Goal: Task Accomplishment & Management: Complete application form

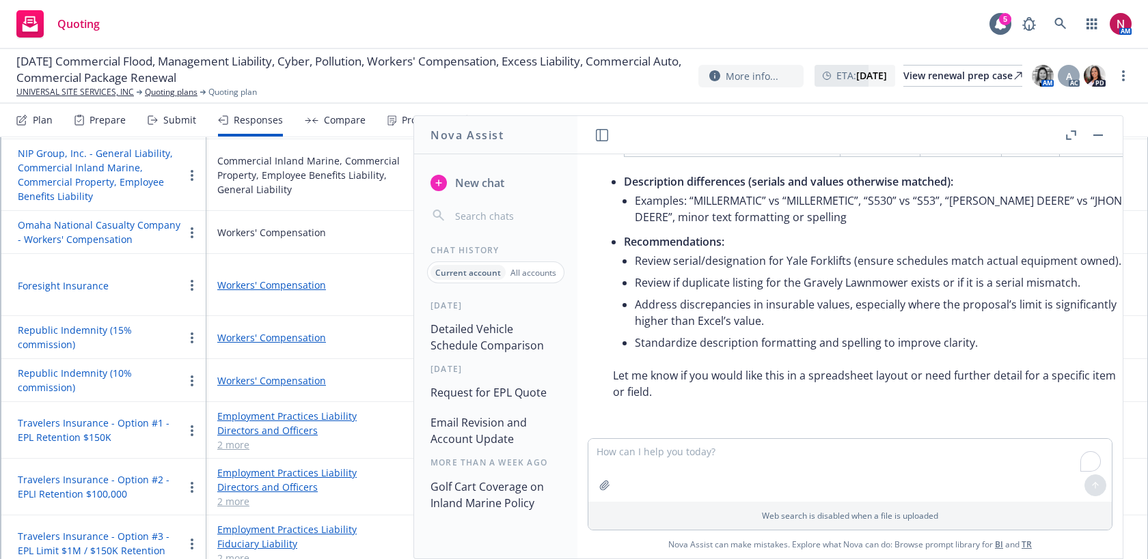
scroll to position [3594, 0]
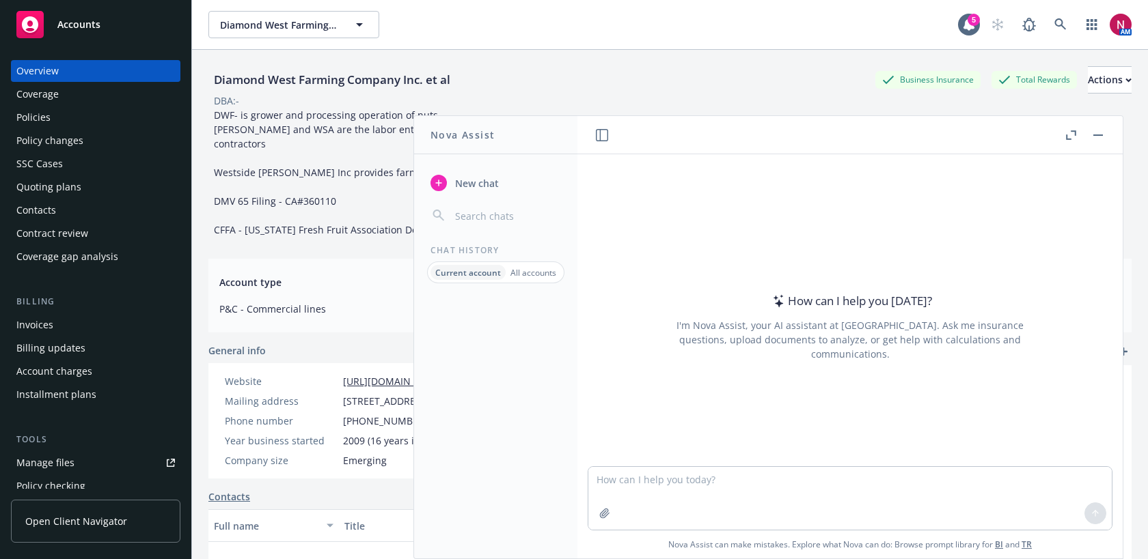
scroll to position [12, 0]
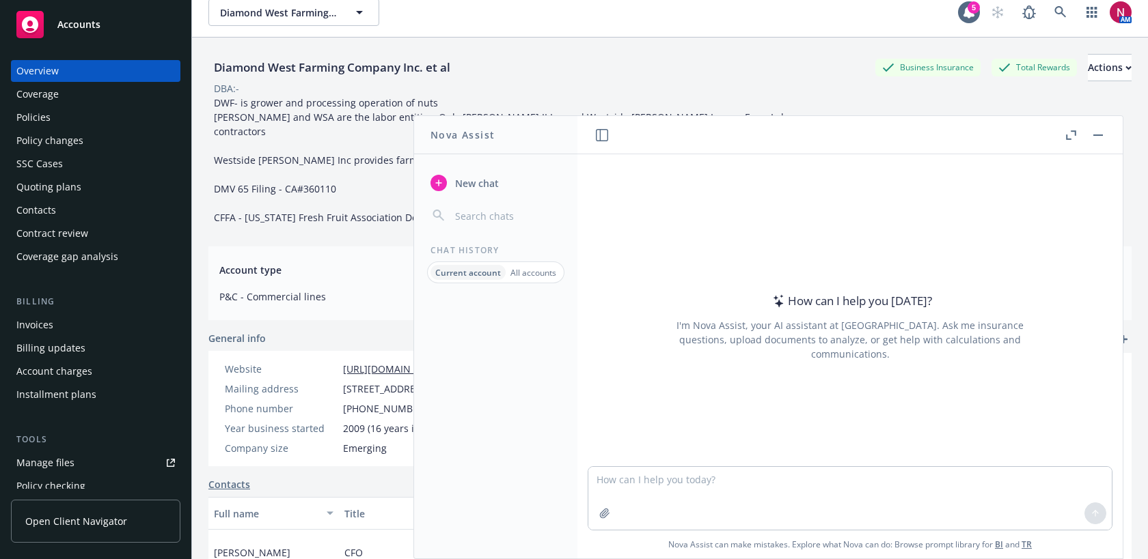
click at [1100, 137] on button "button" at bounding box center [1098, 135] width 16 height 16
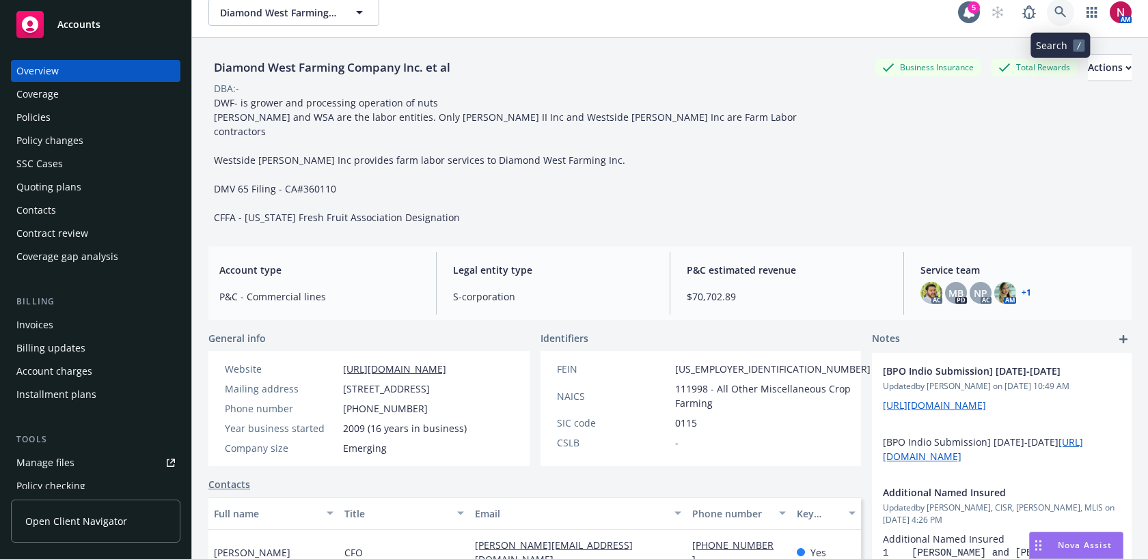
click at [1055, 12] on icon at bounding box center [1060, 12] width 12 height 12
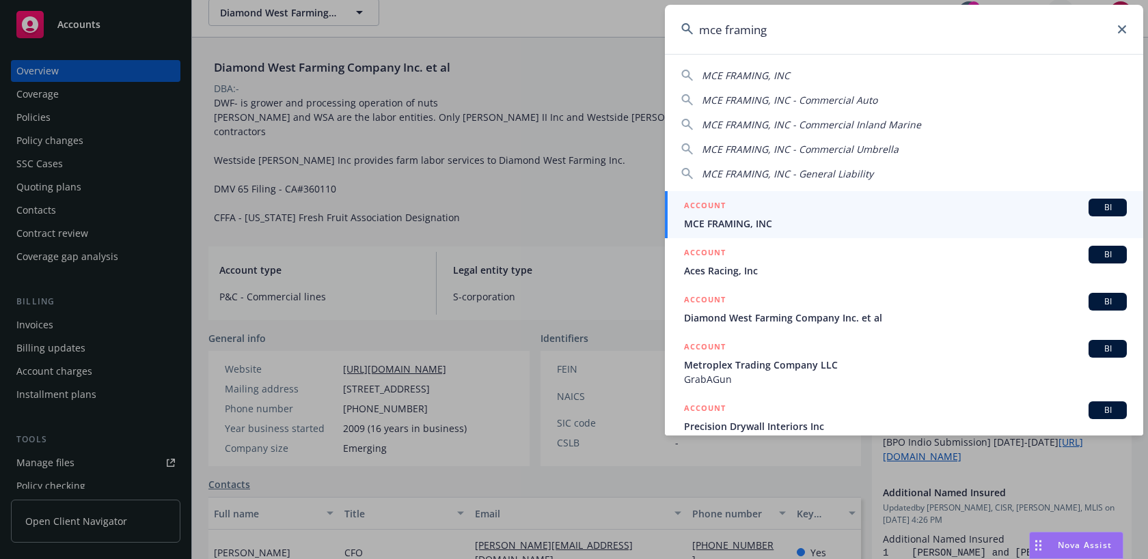
type input "mce framing"
click at [889, 201] on div "ACCOUNT BI" at bounding box center [905, 208] width 443 height 18
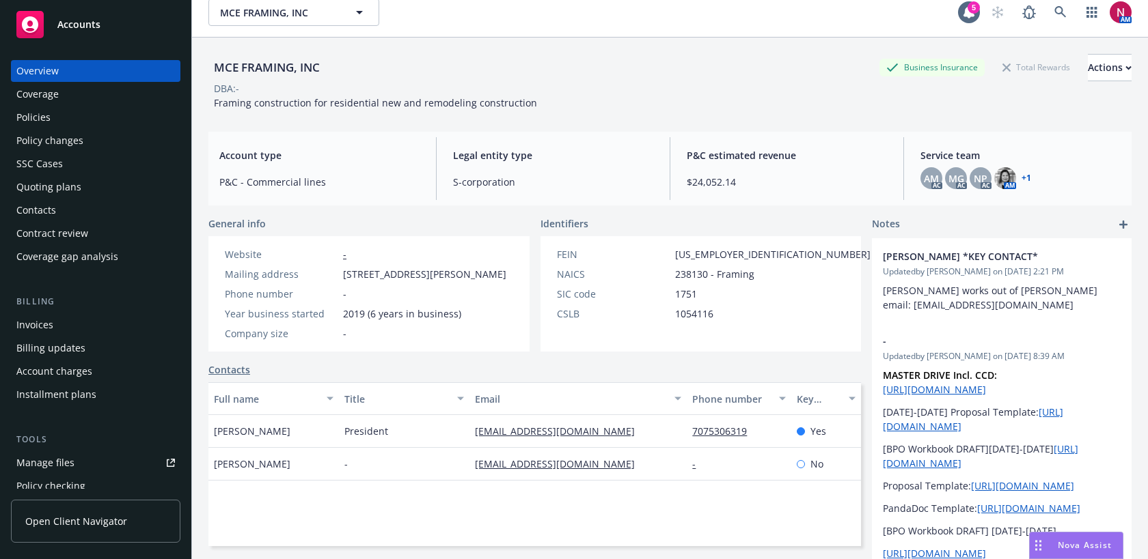
click at [51, 111] on div "Policies" at bounding box center [95, 118] width 158 height 22
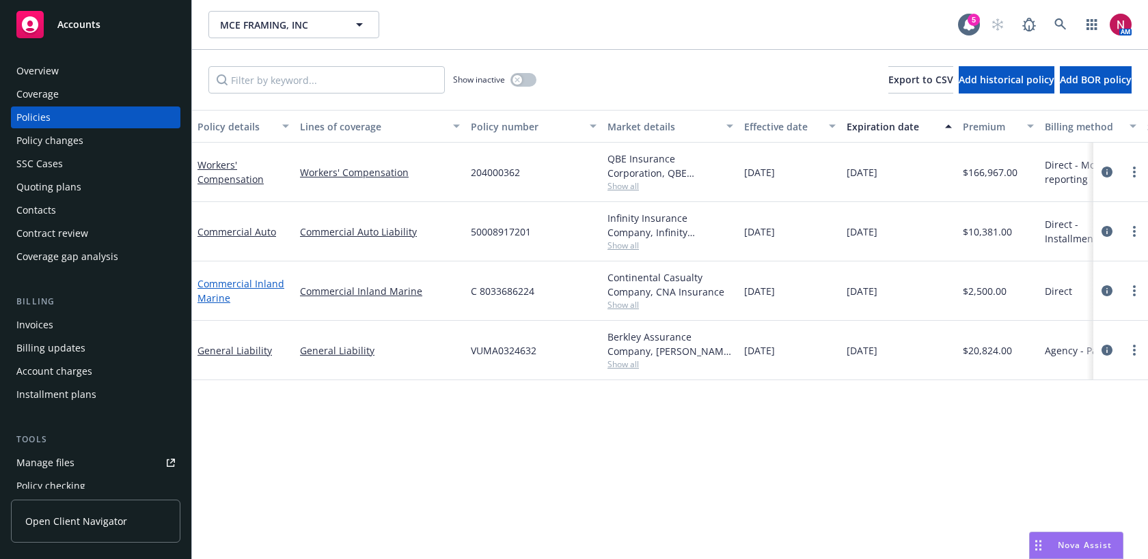
click at [228, 287] on link "Commercial Inland Marine" at bounding box center [240, 290] width 87 height 27
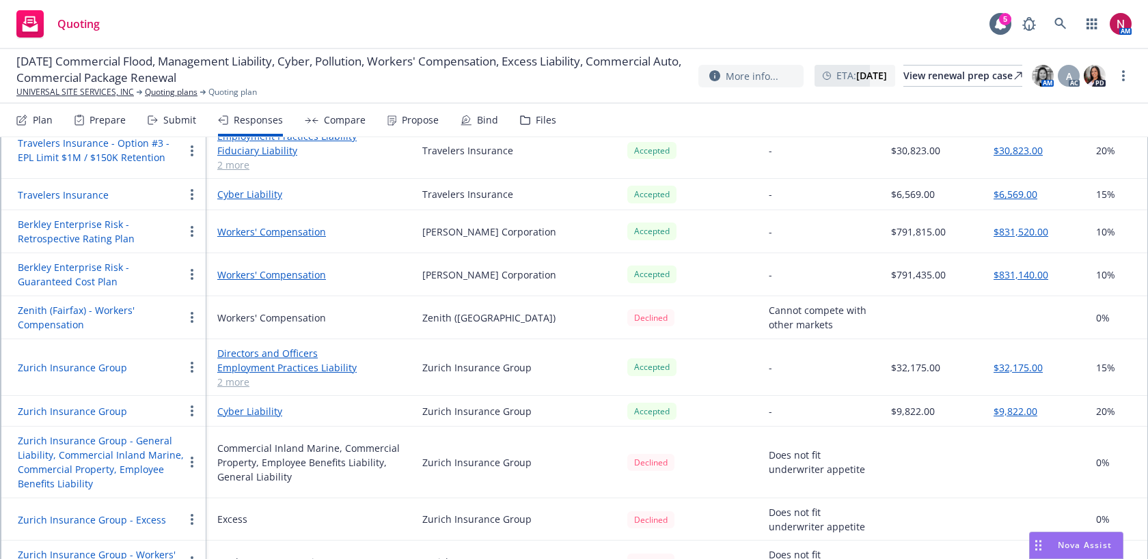
scroll to position [1354, 0]
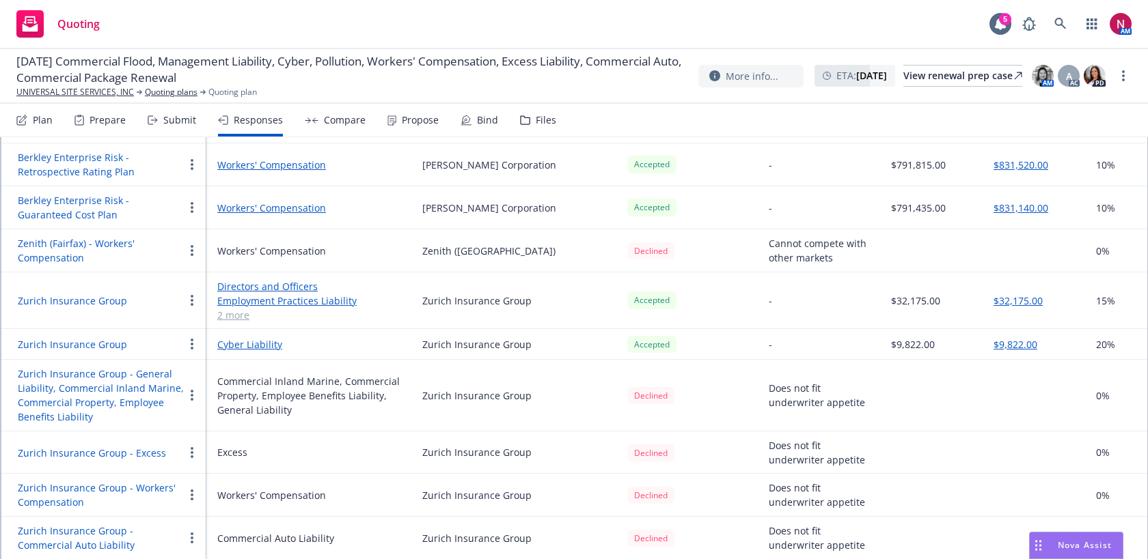
click at [159, 105] on div "Submit" at bounding box center [172, 120] width 48 height 33
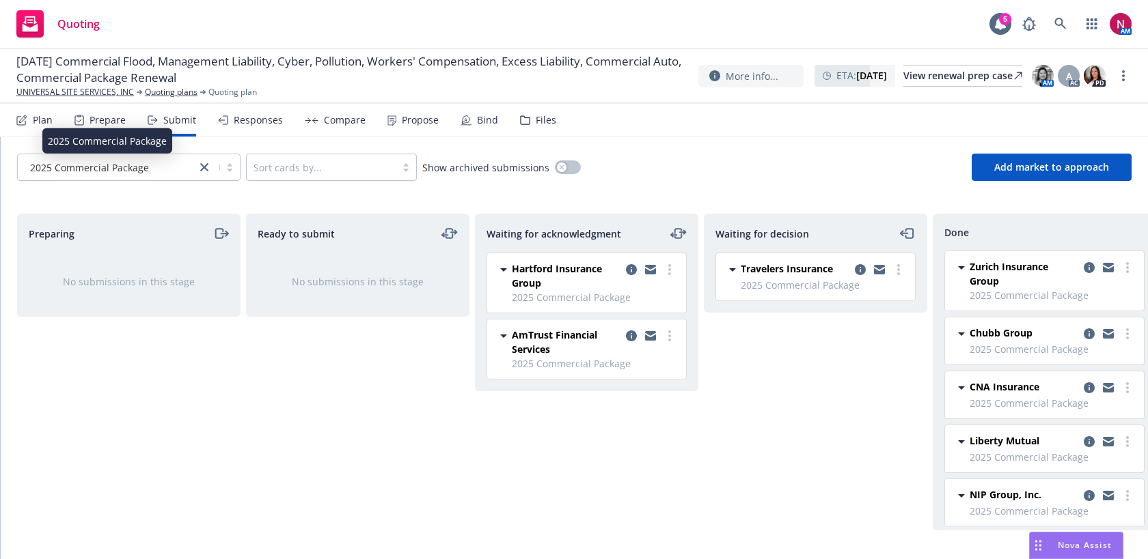
click at [181, 169] on div "2025 Commercial Package" at bounding box center [107, 168] width 165 height 14
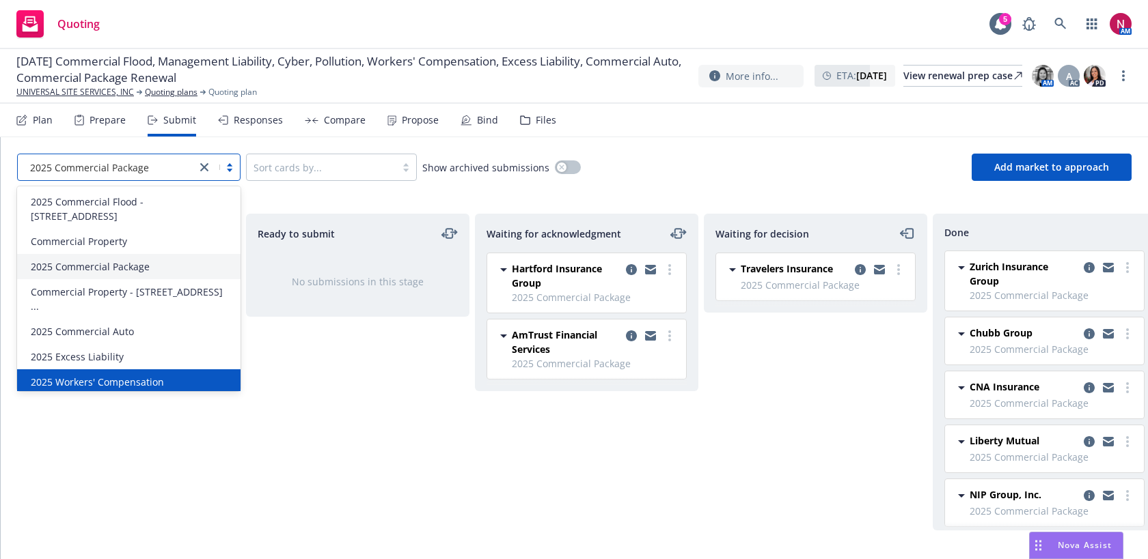
click at [154, 375] on span "2025 Workers' Compensation" at bounding box center [97, 382] width 133 height 14
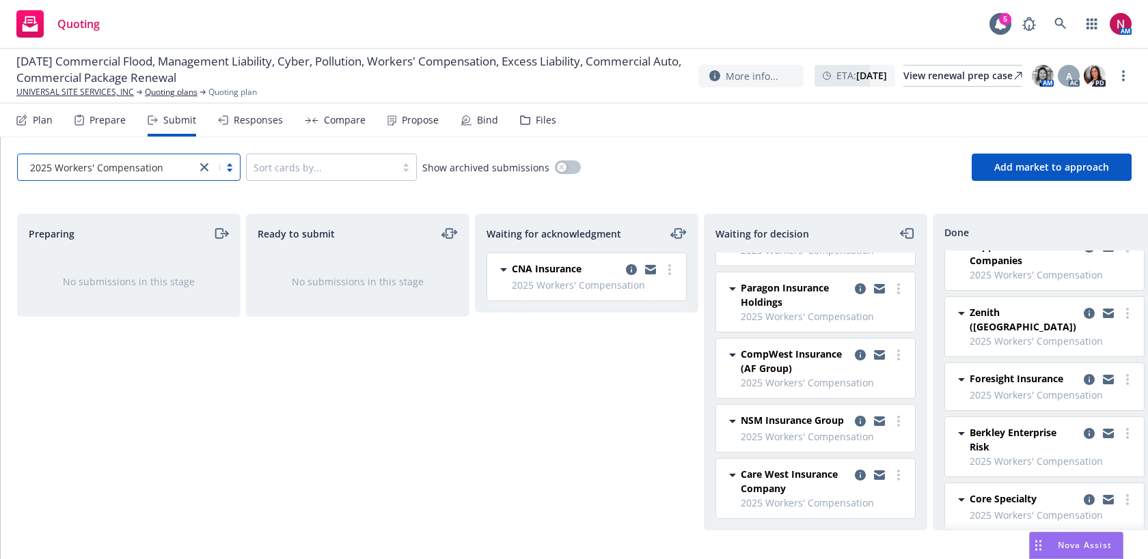
scroll to position [38, 0]
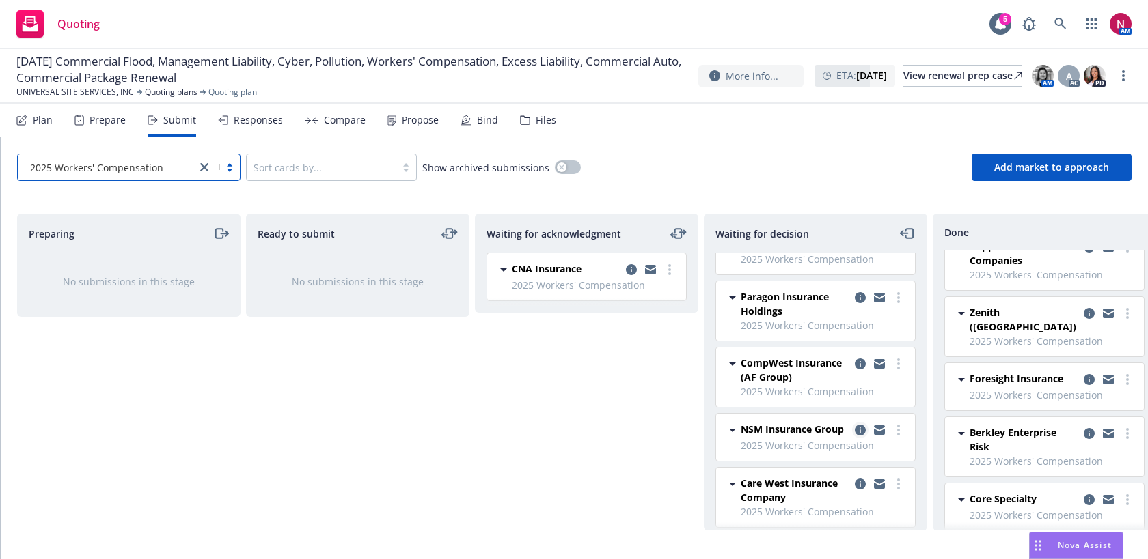
click at [858, 427] on icon "copy logging email" at bounding box center [860, 430] width 11 height 11
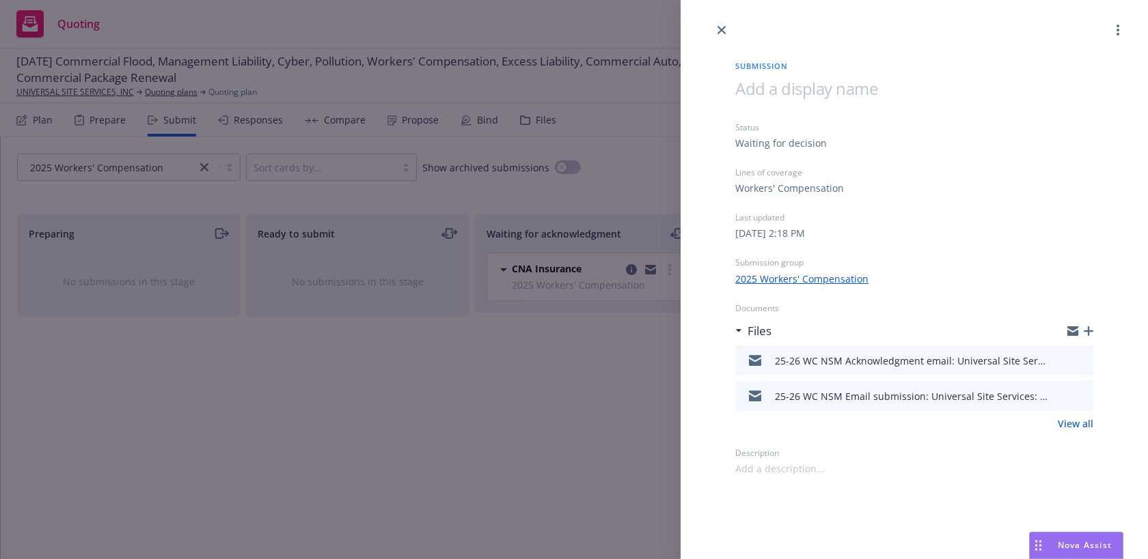
click at [790, 474] on span at bounding box center [779, 469] width 89 height 14
click at [790, 474] on div "Pr" at bounding box center [914, 469] width 358 height 14
click at [770, 471] on div "Pr" at bounding box center [914, 469] width 358 height 14
click at [745, 468] on div "Pr" at bounding box center [914, 469] width 358 height 14
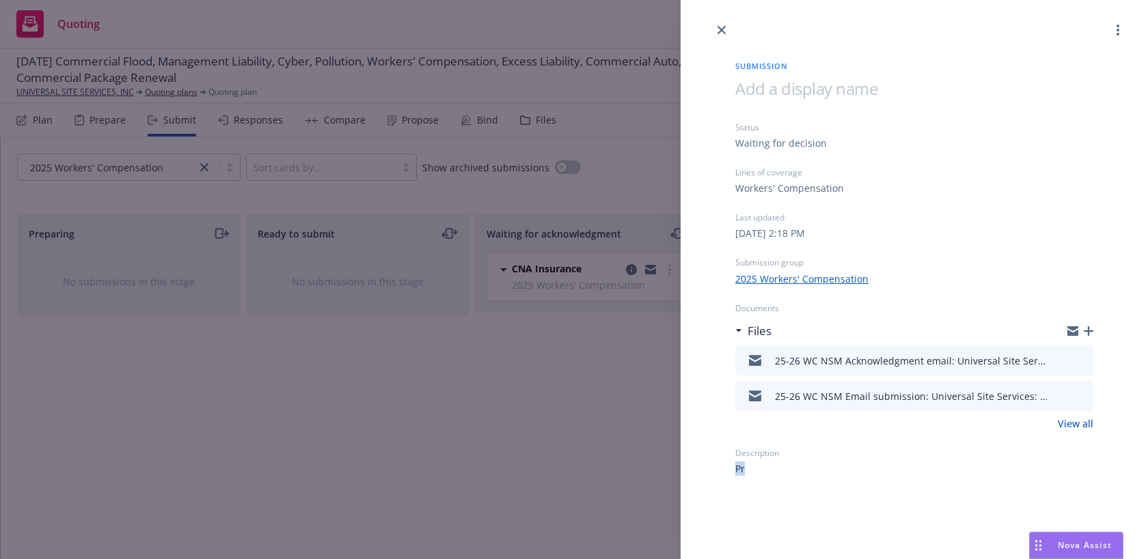
click at [745, 468] on div "Pr" at bounding box center [914, 469] width 358 height 14
click at [732, 471] on div "Submission Status Waiting for decision Lines of coverage Workers' Compensation …" at bounding box center [914, 257] width 402 height 438
click at [747, 472] on div "Pr" at bounding box center [914, 469] width 358 height 14
click at [1122, 30] on link "more" at bounding box center [1117, 30] width 16 height 16
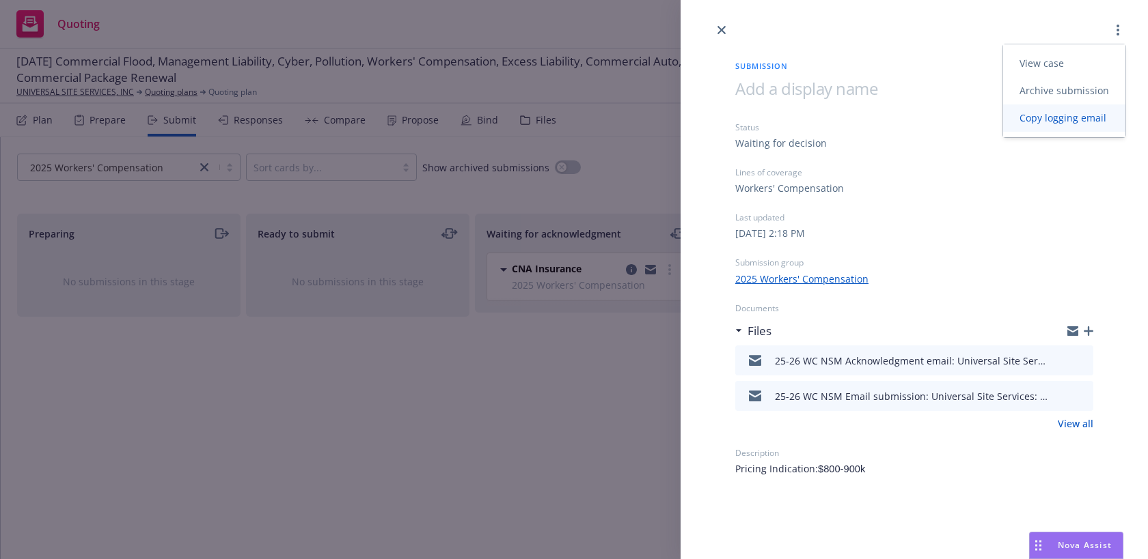
click at [1090, 120] on span "Copy logging email" at bounding box center [1063, 117] width 120 height 13
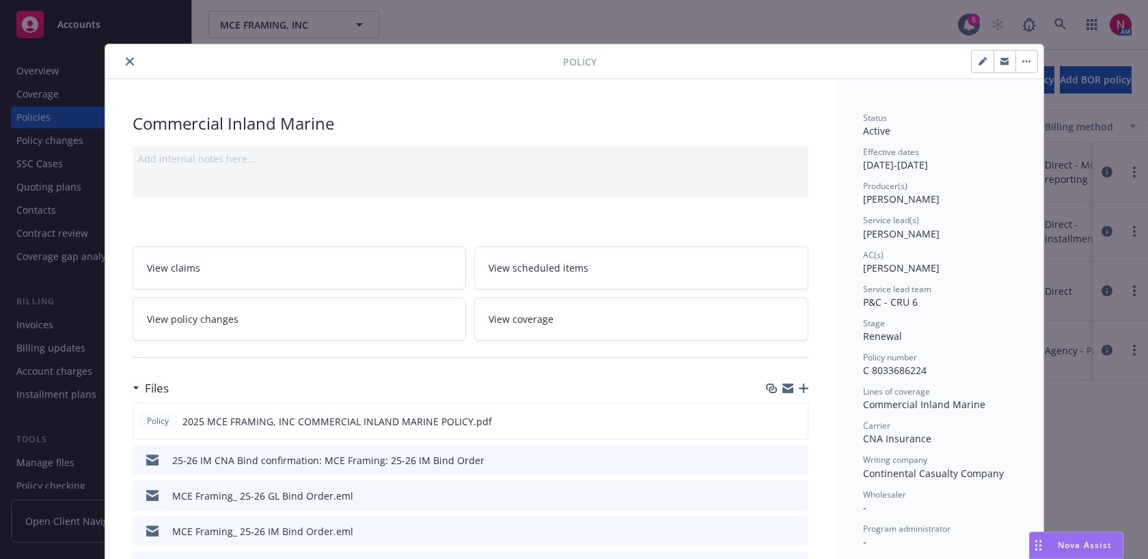
scroll to position [41, 0]
